Goal: Use online tool/utility: Utilize a website feature to perform a specific function

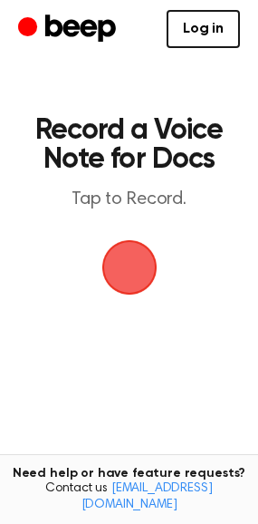
click at [124, 274] on span "button" at bounding box center [128, 267] width 55 height 55
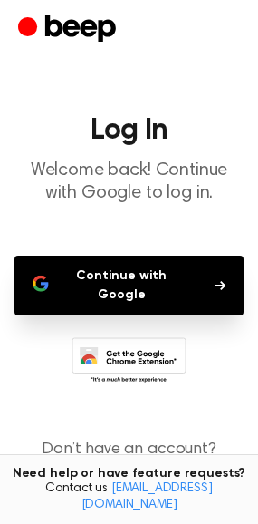
click at [137, 281] on button "Continue with Google" at bounding box center [128, 286] width 229 height 60
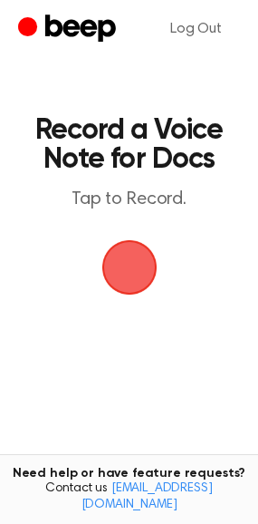
click at [131, 268] on span "button" at bounding box center [129, 267] width 51 height 51
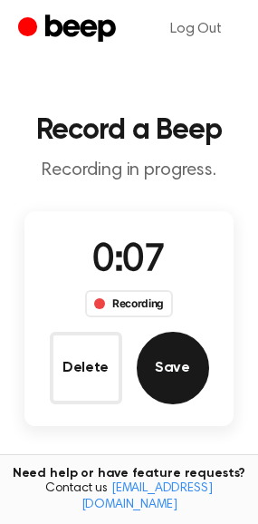
click at [188, 370] on button "Save" at bounding box center [173, 368] width 72 height 72
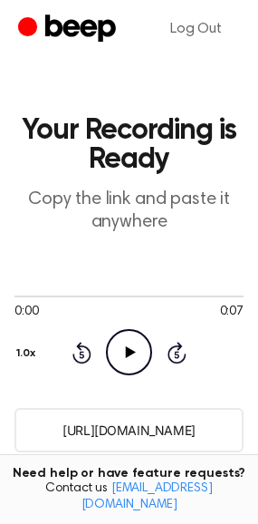
click at [130, 353] on icon at bounding box center [131, 352] width 10 height 12
